Goal: Navigation & Orientation: Go to known website

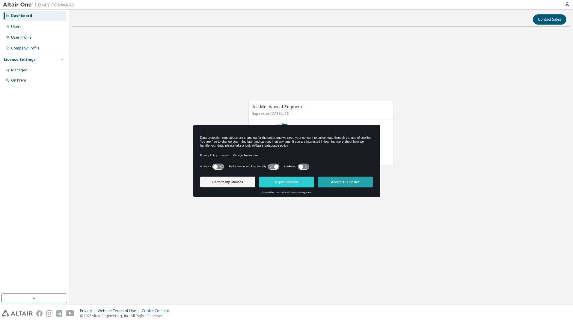
click at [358, 180] on button "Accept All Cookies" at bounding box center [344, 181] width 55 height 11
